Goal: Transaction & Acquisition: Purchase product/service

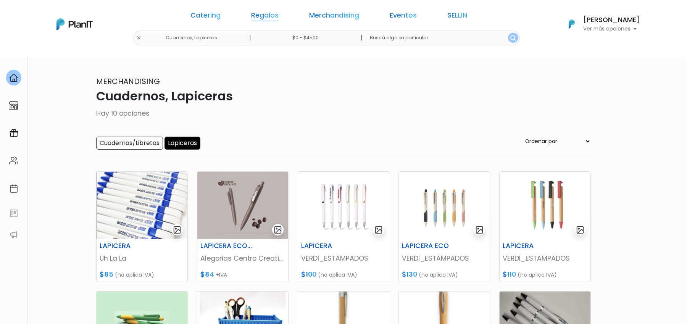
click at [277, 17] on link "Regalos" at bounding box center [264, 16] width 27 height 9
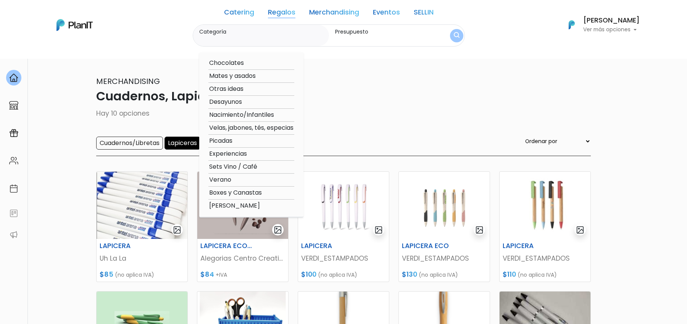
click at [223, 181] on option "Verano" at bounding box center [251, 180] width 86 height 10
type input "Verano"
type input "$0 - $4500"
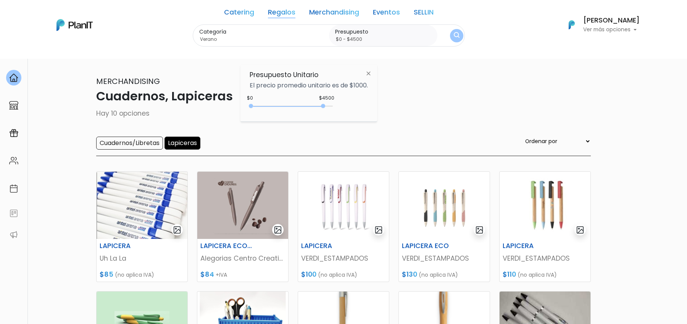
click at [456, 32] on img "submit" at bounding box center [457, 35] width 6 height 7
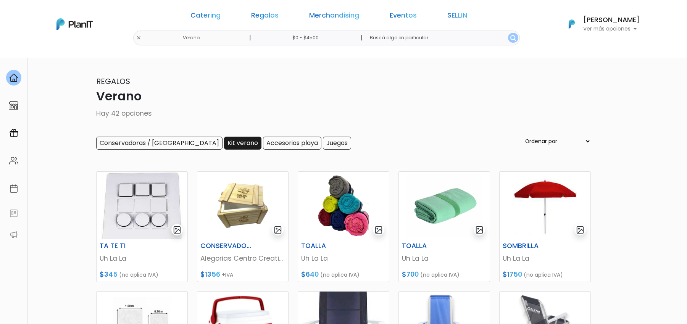
click at [224, 140] on input "Kit verano" at bounding box center [242, 143] width 37 height 13
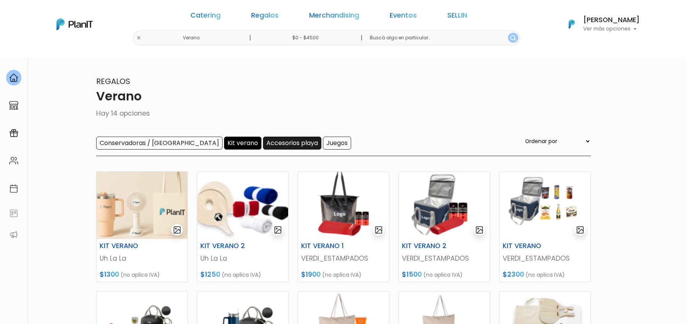
click at [263, 145] on input "Accesorios playa" at bounding box center [292, 143] width 58 height 13
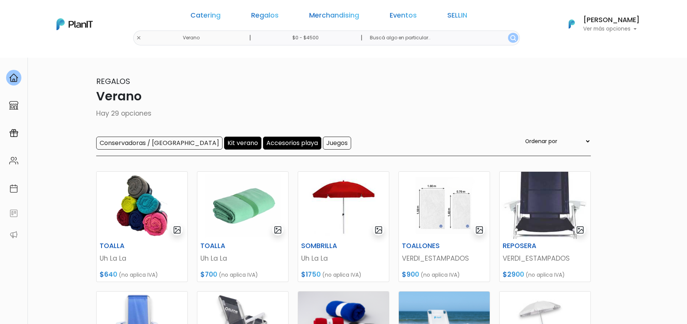
click at [224, 142] on input "Kit verano" at bounding box center [242, 143] width 37 height 13
click at [200, 135] on div "Regalos Verano Hay 15 opciones Conservadoras / Bolsos Kit verano Accesorios pla…" at bounding box center [343, 116] width 495 height 81
click at [224, 143] on input "Kit verano" at bounding box center [242, 143] width 37 height 13
click at [263, 142] on input "Accesorios playa" at bounding box center [292, 143] width 58 height 13
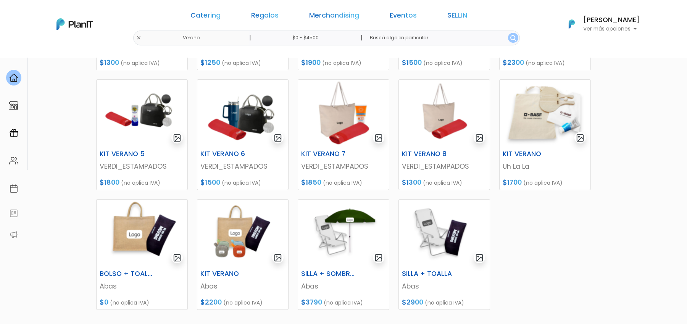
scroll to position [213, 0]
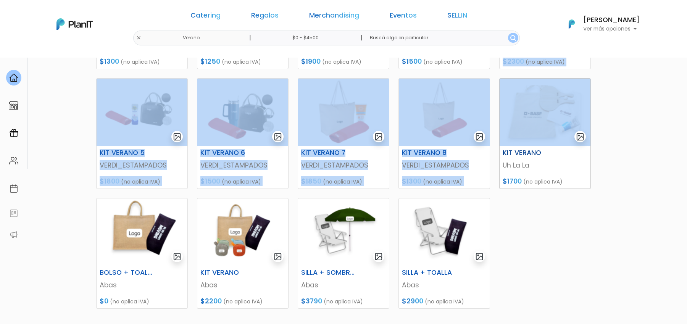
drag, startPoint x: 494, startPoint y: 69, endPoint x: 543, endPoint y: 77, distance: 49.9
click at [543, 77] on div "KIT VERANO Uh La La $1300 (no aplica IVA) KIT VERANO 2 Uh La La $1250 (no aplic…" at bounding box center [344, 159] width 504 height 421
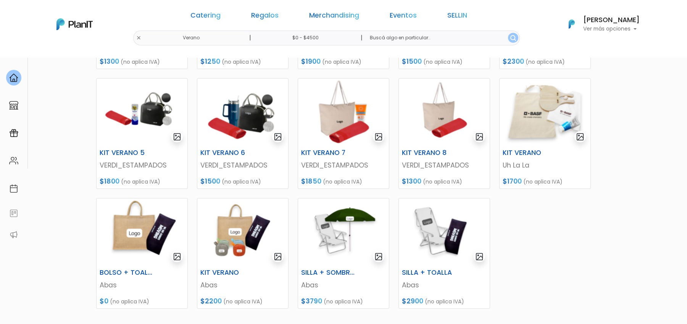
click at [619, 108] on section "14 resultados Regalos Verano Hay 14 opciones Conservadoras / Bolsos Kit verano …" at bounding box center [343, 107] width 687 height 526
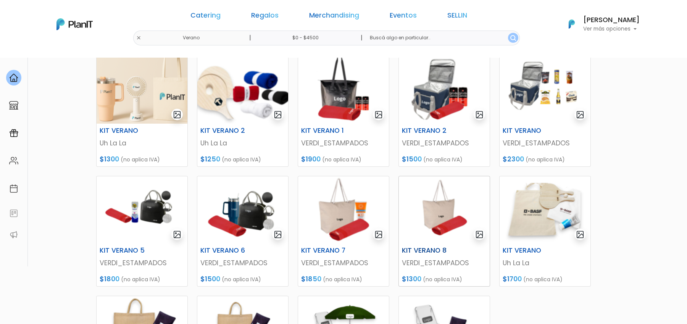
scroll to position [66, 0]
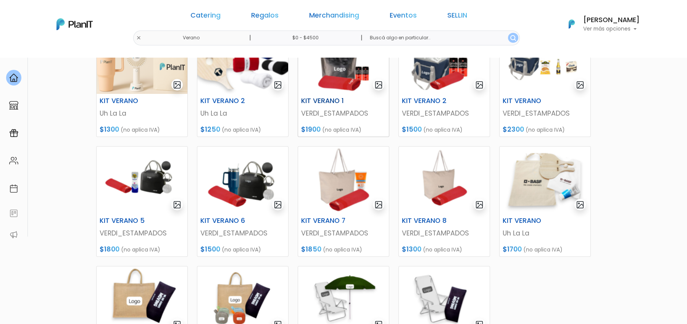
scroll to position [146, 0]
